Goal: Information Seeking & Learning: Understand process/instructions

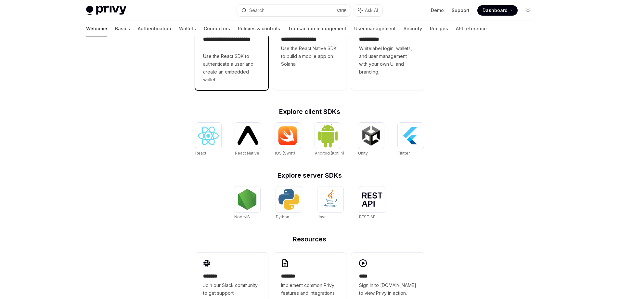
scroll to position [212, 0]
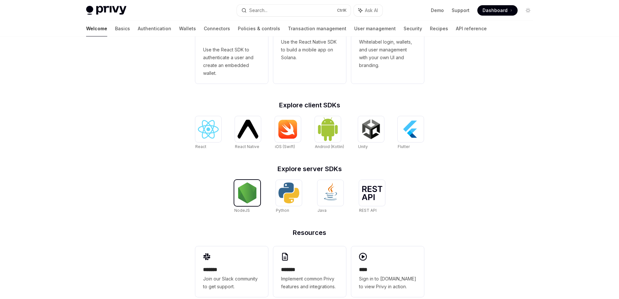
click at [250, 203] on img at bounding box center [247, 192] width 21 height 21
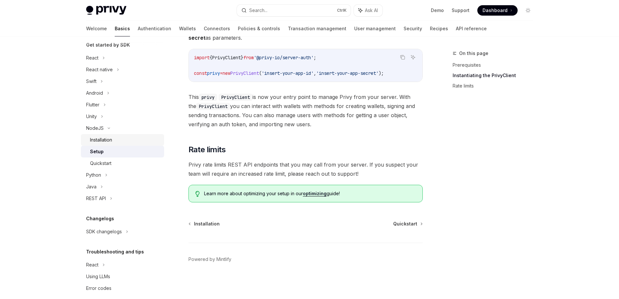
scroll to position [82, 0]
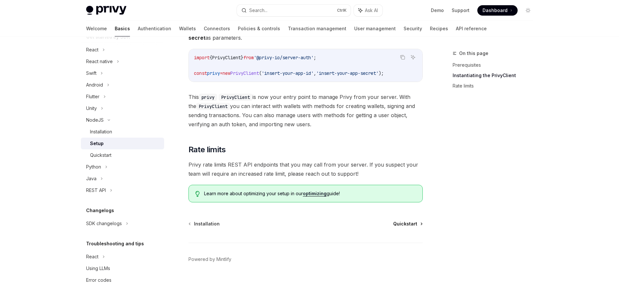
click at [414, 223] on span "Quickstart" at bounding box center [405, 223] width 24 height 6
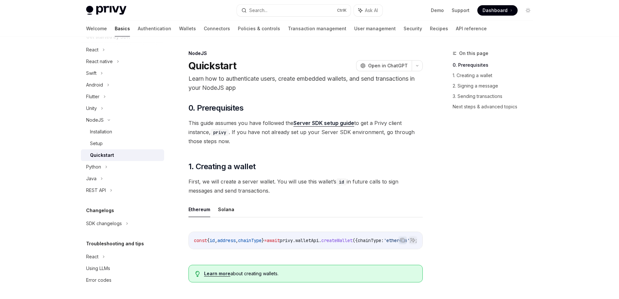
click at [328, 122] on link "Server SDK setup guide" at bounding box center [323, 123] width 61 height 7
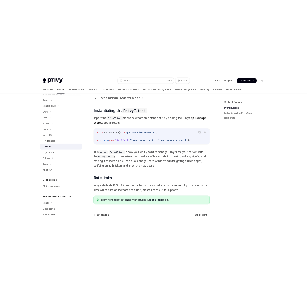
scroll to position [80, 0]
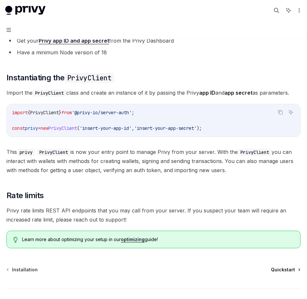
click at [283, 269] on span "Quickstart" at bounding box center [283, 269] width 24 height 6
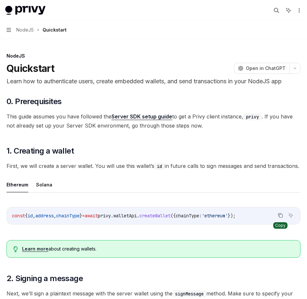
click at [278, 216] on icon "Copy the contents from the code block" at bounding box center [279, 214] width 3 height 3
click at [278, 218] on icon "Copy the contents from the code block" at bounding box center [280, 214] width 5 height 5
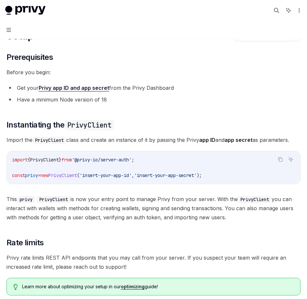
scroll to position [80, 0]
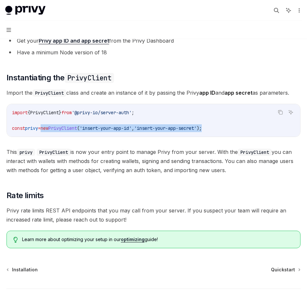
drag, startPoint x: 47, startPoint y: 127, endPoint x: 233, endPoint y: 126, distance: 185.5
click at [233, 126] on code "import { PrivyClient } from '@privy-io/server-auth' ; const privy = new PrivyCl…" at bounding box center [153, 120] width 283 height 23
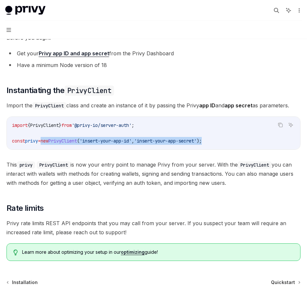
scroll to position [67, 0]
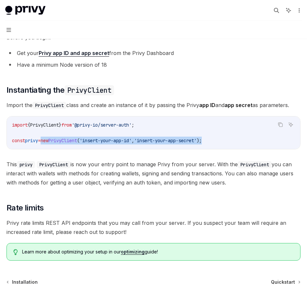
click at [198, 137] on code "import { PrivyClient } from '@privy-io/server-auth' ; const privy = new PrivyCl…" at bounding box center [153, 132] width 283 height 23
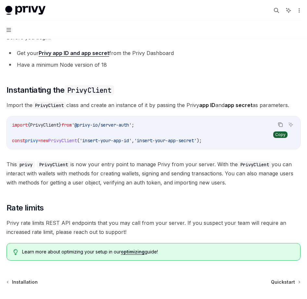
click at [277, 123] on button "Copy the contents from the code block" at bounding box center [280, 124] width 8 height 8
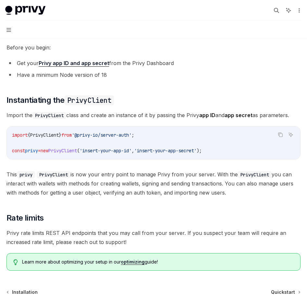
scroll to position [125, 0]
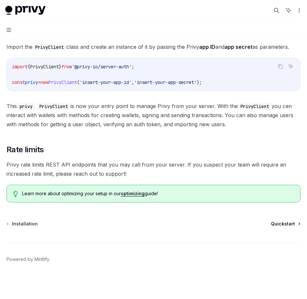
click at [285, 223] on span "Quickstart" at bounding box center [283, 223] width 24 height 6
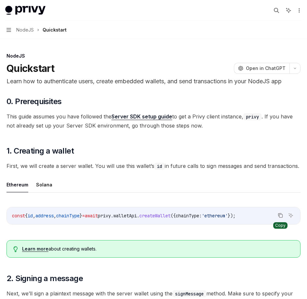
click at [278, 216] on icon "Copy the contents from the code block" at bounding box center [279, 214] width 3 height 3
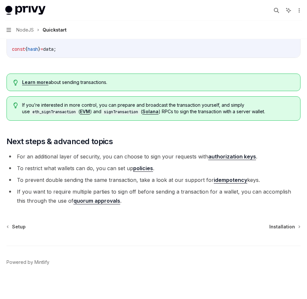
scroll to position [626, 0]
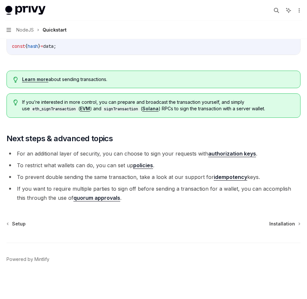
click at [286, 227] on div "Setup Installation Powered by Mintlify" at bounding box center [153, 259] width 294 height 78
click at [285, 222] on span "Installation" at bounding box center [282, 223] width 26 height 6
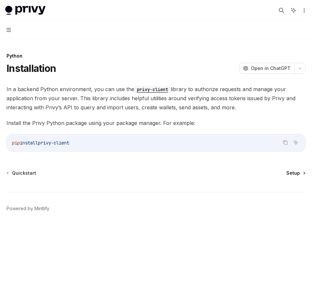
click at [295, 171] on span "Setup" at bounding box center [293, 173] width 14 height 6
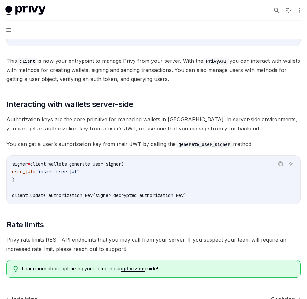
scroll to position [251, 0]
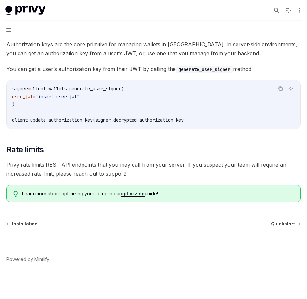
click at [294, 219] on div "Python Setup OpenAI Open in ChatGPT OpenAI Open in ChatGPT ​ Prerequisites Befo…" at bounding box center [153, 49] width 297 height 497
click at [292, 224] on span "Quickstart" at bounding box center [283, 223] width 24 height 6
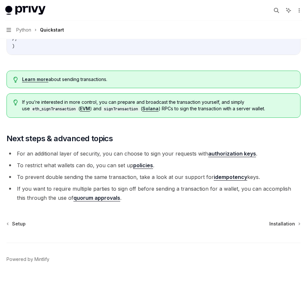
scroll to position [638, 0]
click at [296, 225] on link "Installation" at bounding box center [284, 223] width 31 height 6
type textarea "*"
